Goal: Transaction & Acquisition: Purchase product/service

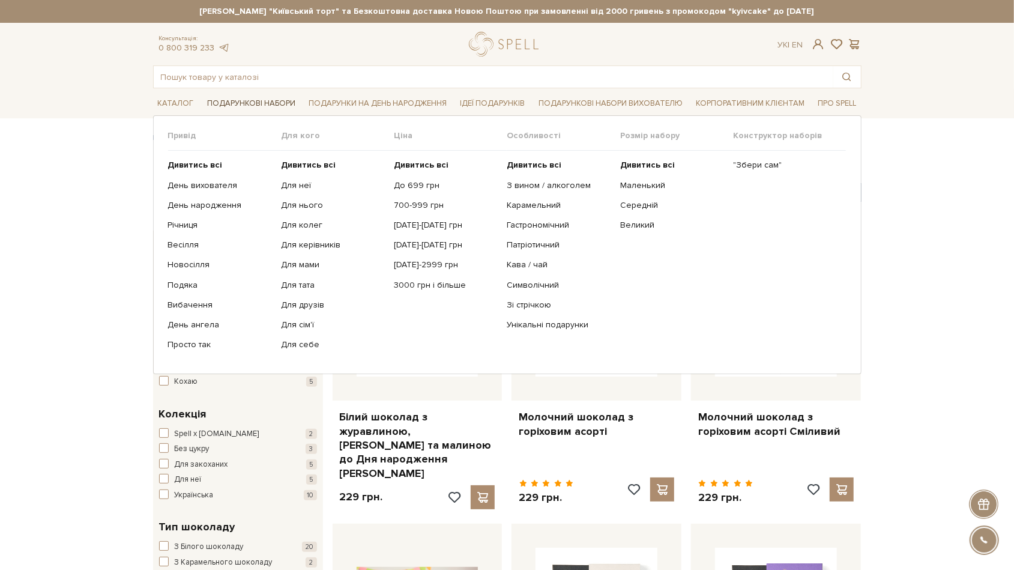
click at [276, 100] on link "Подарункові набори" at bounding box center [251, 103] width 98 height 19
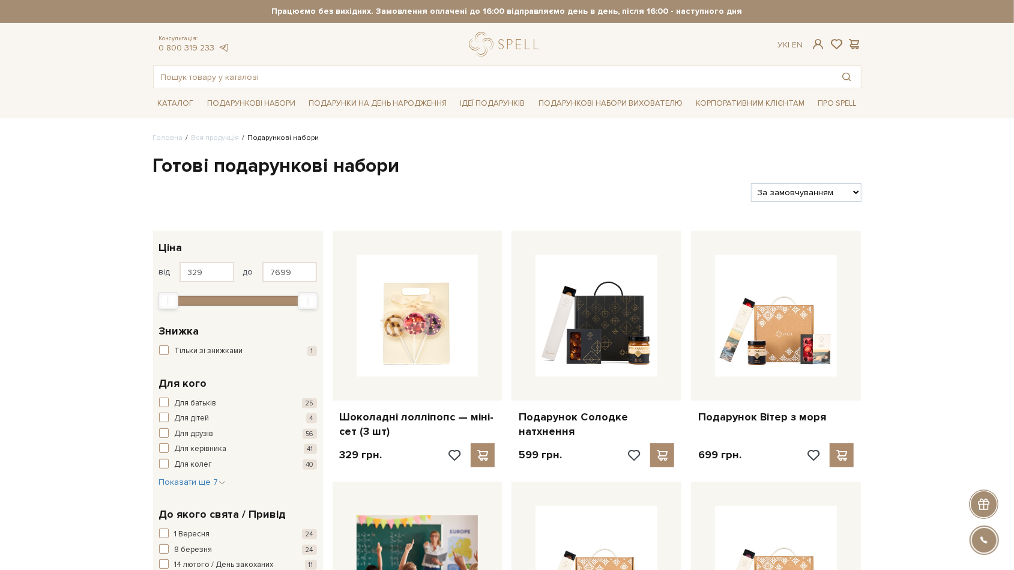
click at [842, 191] on select "За замовчуванням За Ціною (зростання) За Ціною (зменшення) Новинки За популярні…" at bounding box center [806, 192] width 110 height 19
select select "[URL][DOMAIN_NAME]"
click at [751, 183] on select "За замовчуванням За Ціною (зростання) За Ціною (зменшення) Новинки За популярні…" at bounding box center [806, 192] width 110 height 19
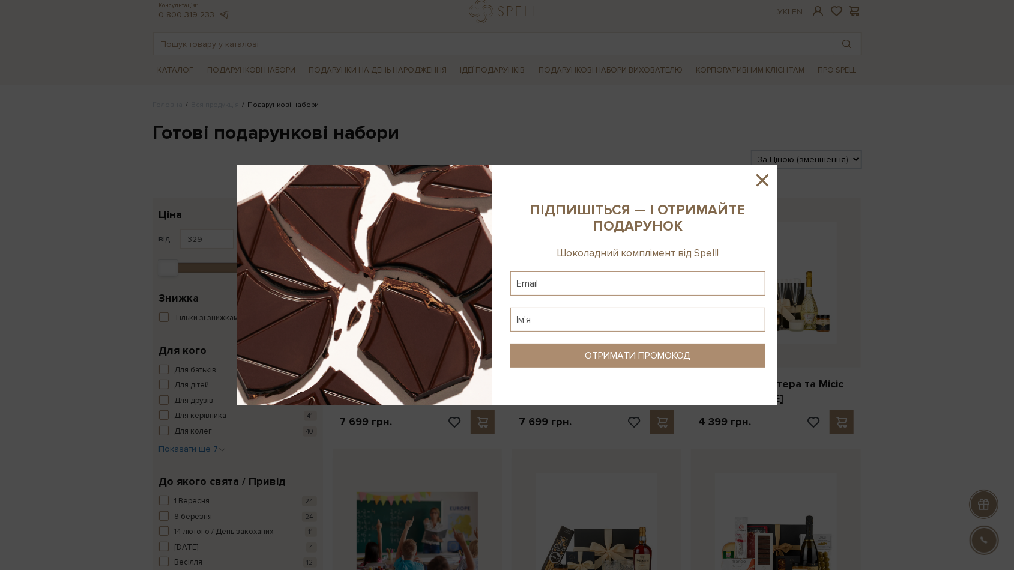
scroll to position [61, 0]
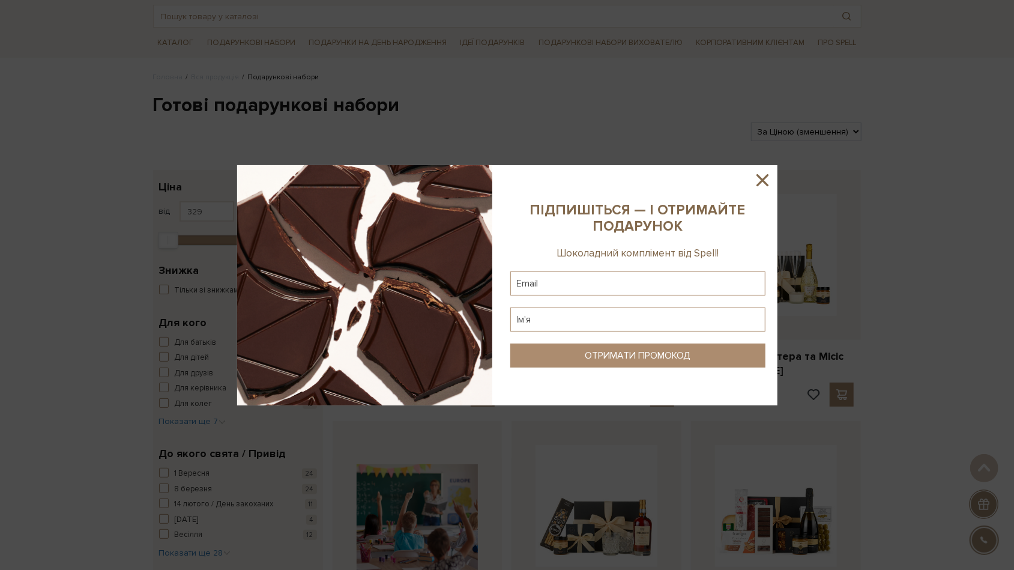
click at [774, 182] on sys-column-static at bounding box center [637, 285] width 279 height 240
click at [766, 183] on icon at bounding box center [762, 180] width 12 height 12
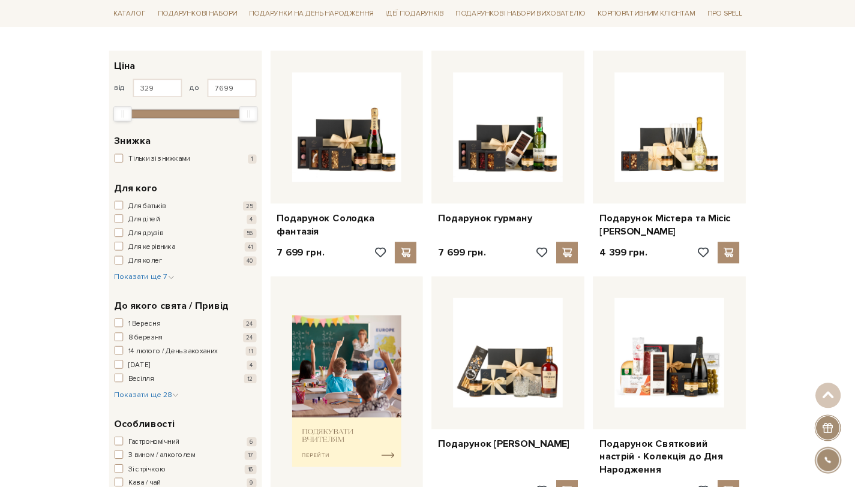
scroll to position [174, 0]
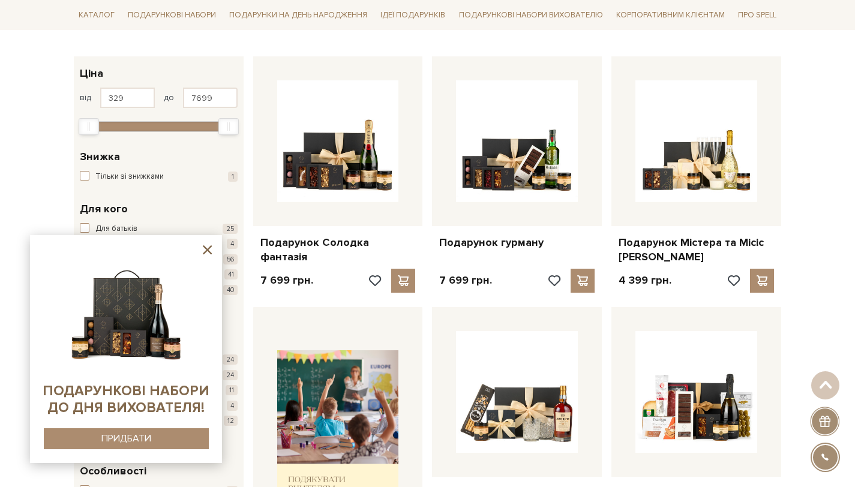
click at [208, 250] on icon at bounding box center [207, 249] width 9 height 9
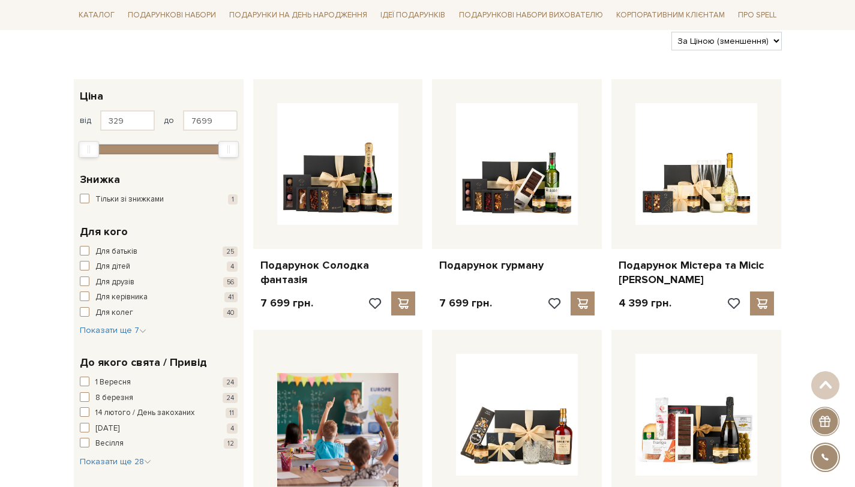
scroll to position [0, 0]
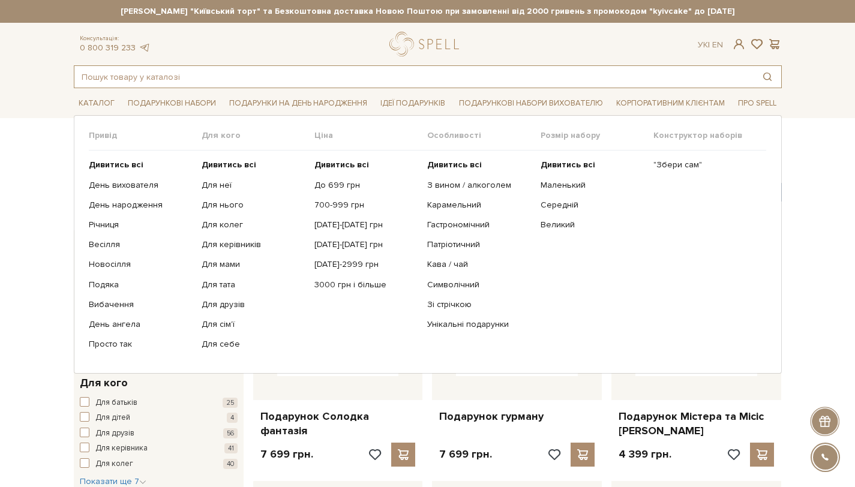
click at [195, 74] on input "text" at bounding box center [413, 77] width 679 height 22
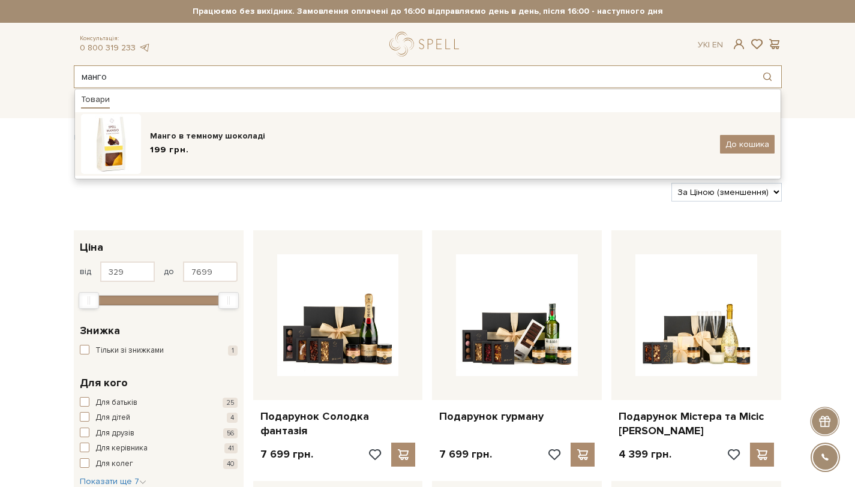
type input "манго"
click at [226, 136] on div "Манго в темному шоколаді" at bounding box center [430, 136] width 561 height 12
